Goal: Task Accomplishment & Management: Complete application form

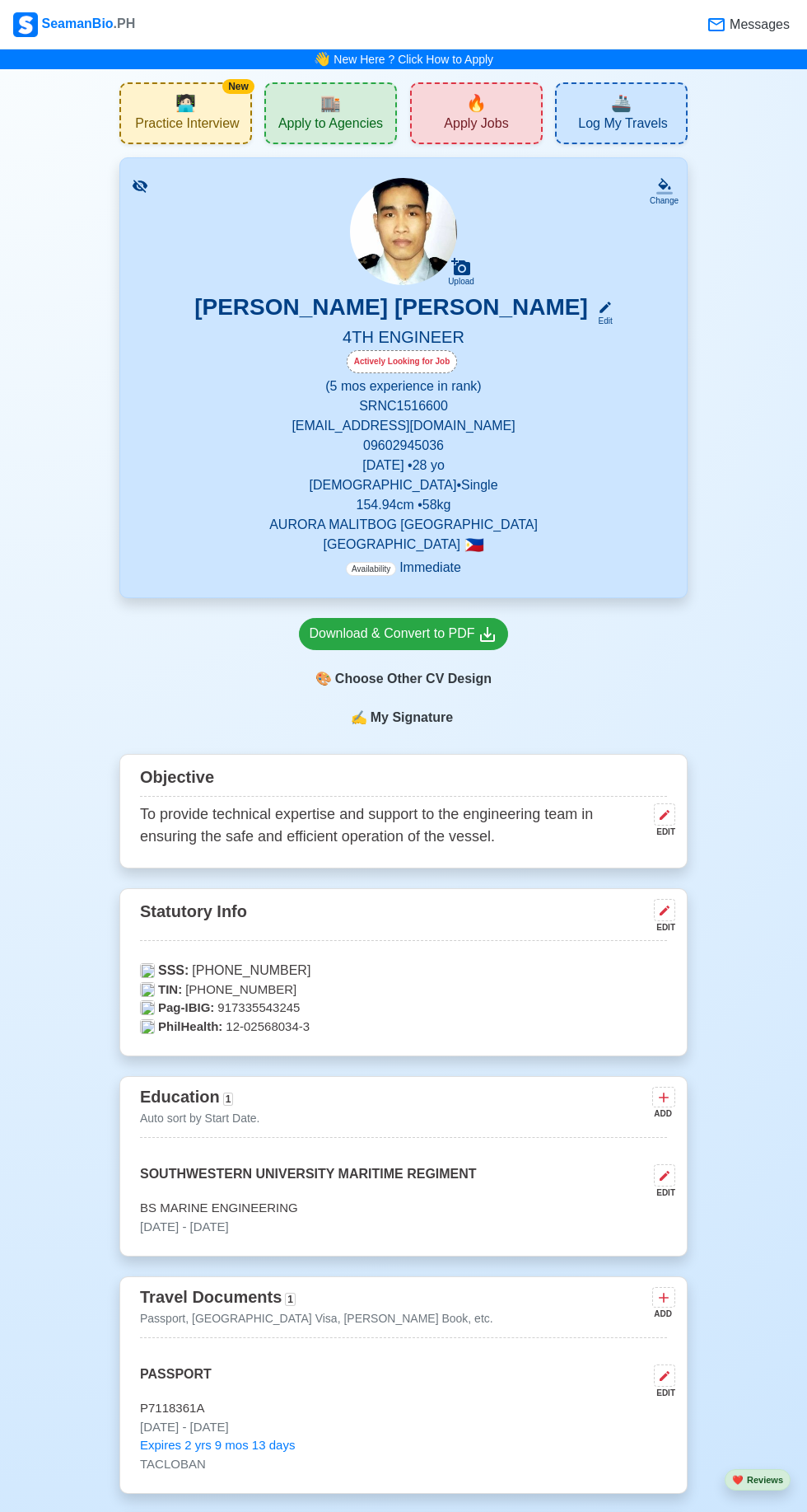
click at [488, 107] on div "🔥 Apply Jobs" at bounding box center [476, 113] width 132 height 62
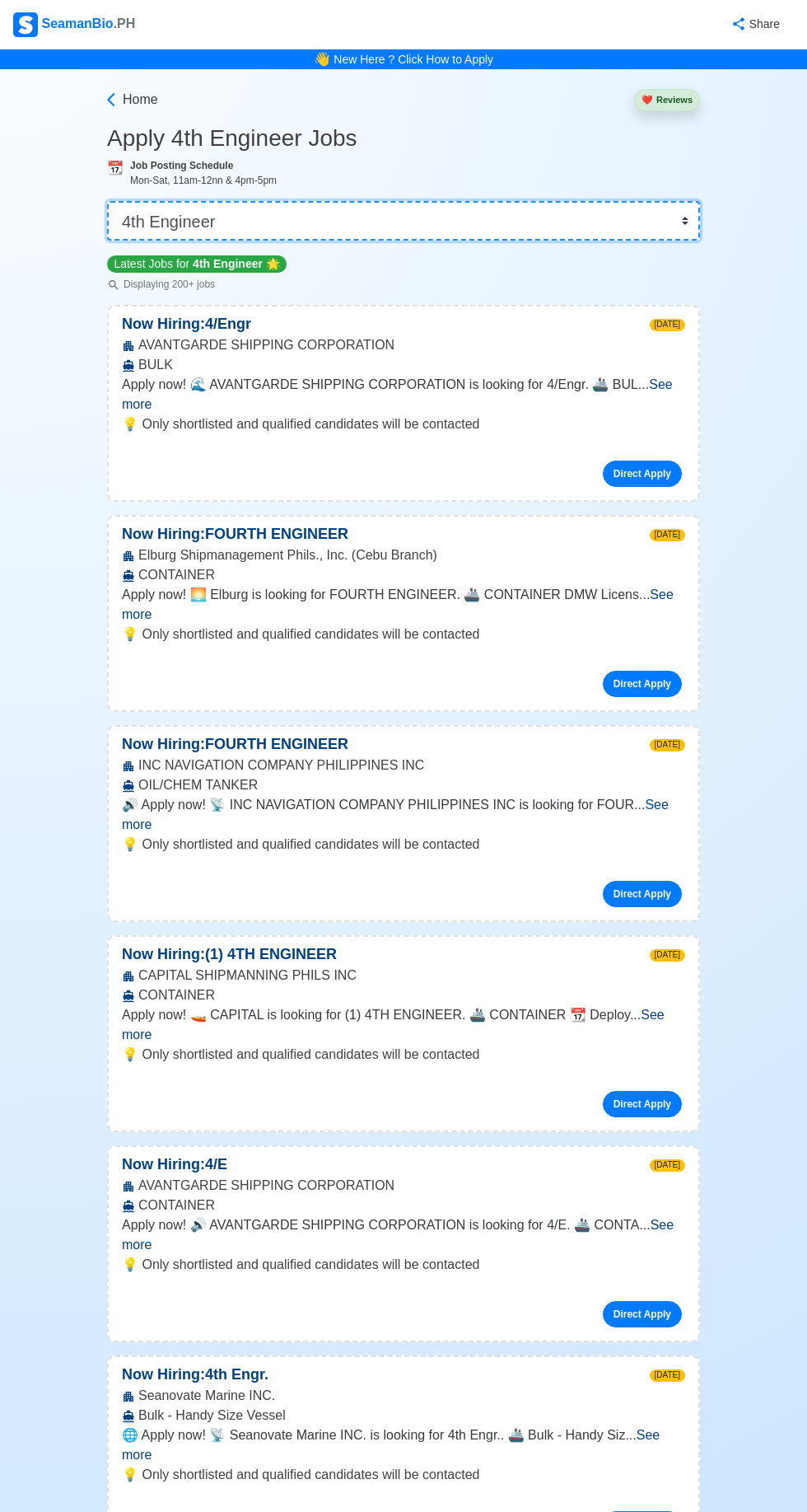
click at [681, 221] on select "👉 Select Rank or Position Master Chief Officer 2nd Officer 3rd Officer Junior O…" at bounding box center [404, 221] width 593 height 39
select select "Junior Engineer"
click at [107, 201] on select "👉 Select Rank or Position Master Chief Officer 2nd Officer 3rd Officer Junior O…" at bounding box center [404, 221] width 593 height 39
